Goal: Information Seeking & Learning: Learn about a topic

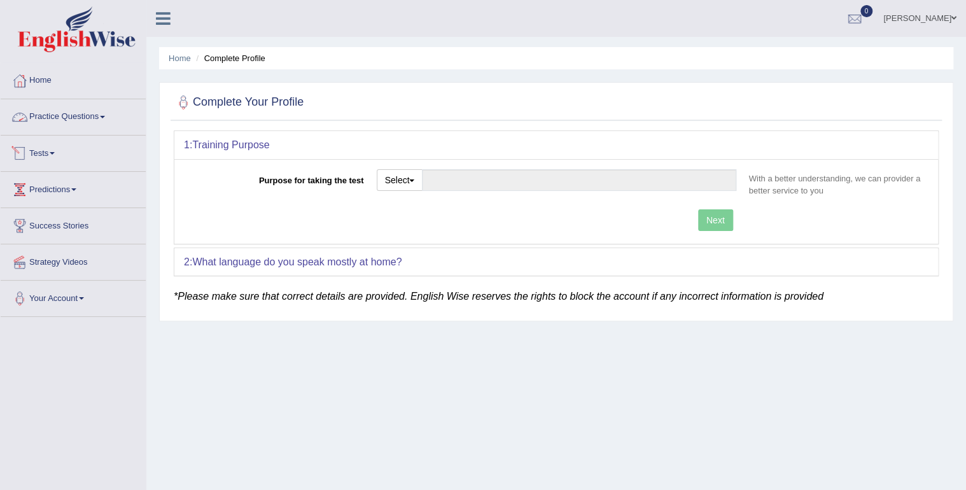
click at [86, 114] on link "Practice Questions" at bounding box center [73, 115] width 145 height 32
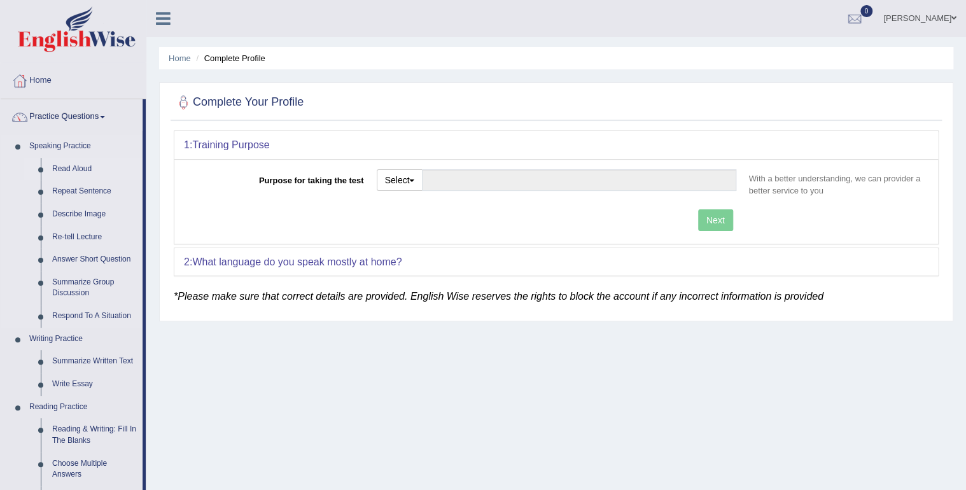
click at [72, 164] on link "Read Aloud" at bounding box center [94, 169] width 96 height 23
